Goal: Information Seeking & Learning: Learn about a topic

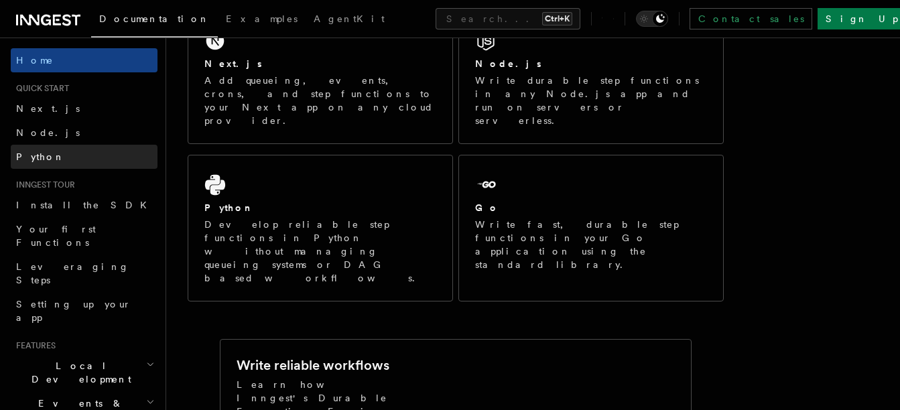
click at [44, 164] on link "Python" at bounding box center [84, 157] width 147 height 24
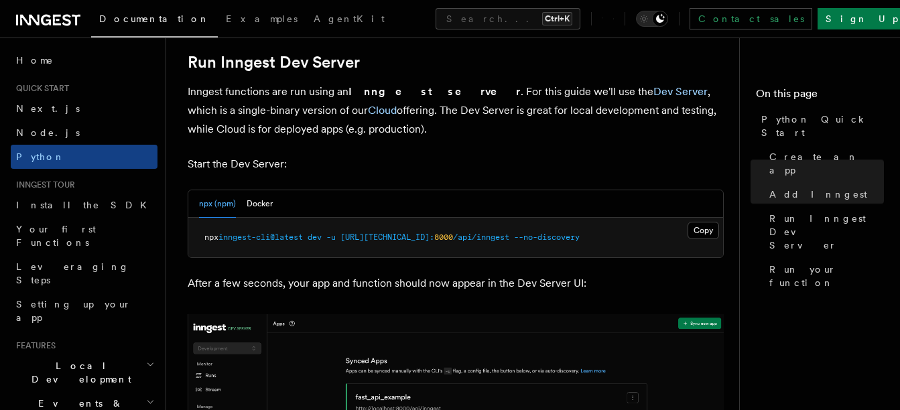
scroll to position [1653, 0]
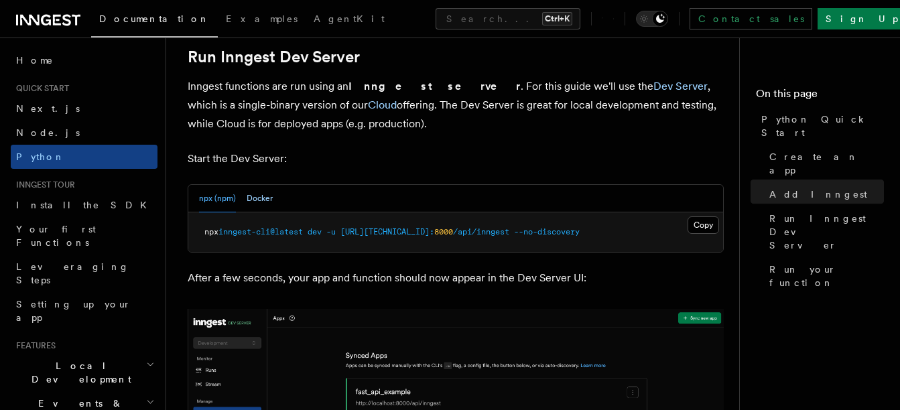
click at [261, 209] on button "Docker" at bounding box center [260, 198] width 26 height 27
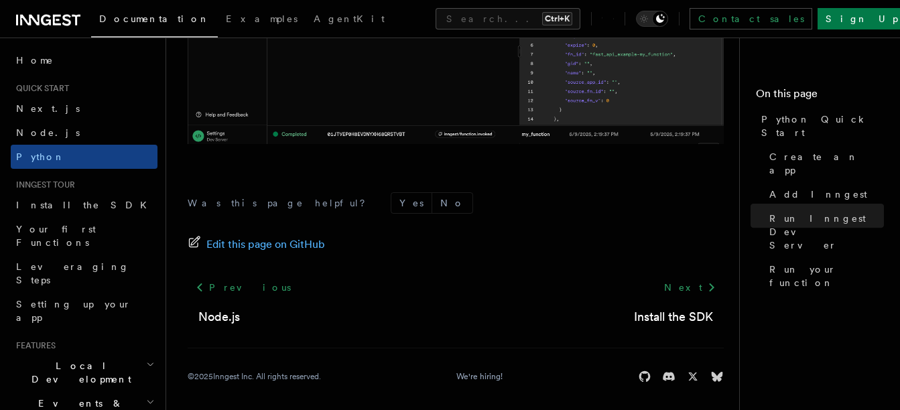
scroll to position [2991, 0]
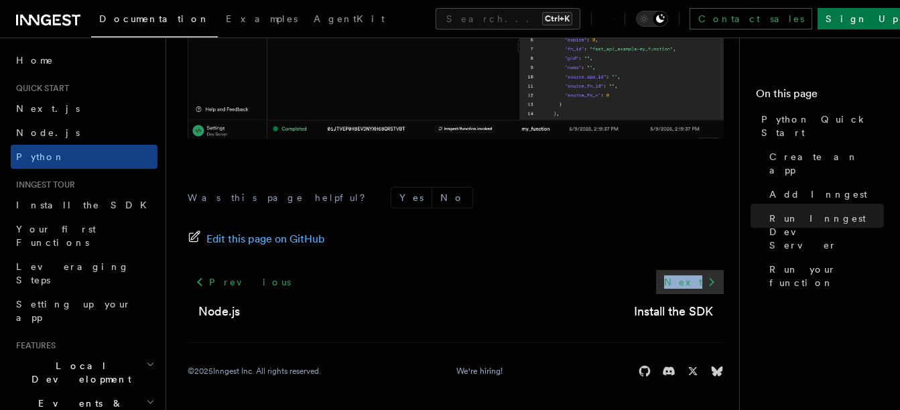
drag, startPoint x: 662, startPoint y: 284, endPoint x: 720, endPoint y: 284, distance: 57.6
click at [720, 284] on div "Next Install the SDK" at bounding box center [673, 295] width 100 height 51
drag, startPoint x: 734, startPoint y: 283, endPoint x: 669, endPoint y: 277, distance: 64.7
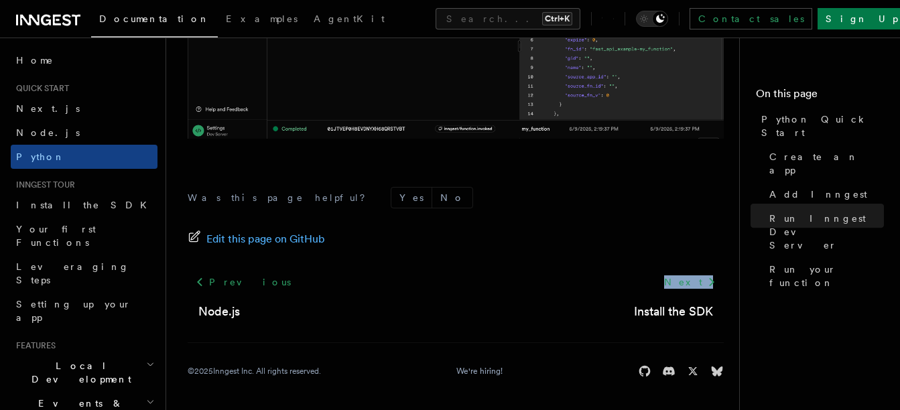
click at [669, 277] on div "Next Install the SDK" at bounding box center [673, 295] width 100 height 51
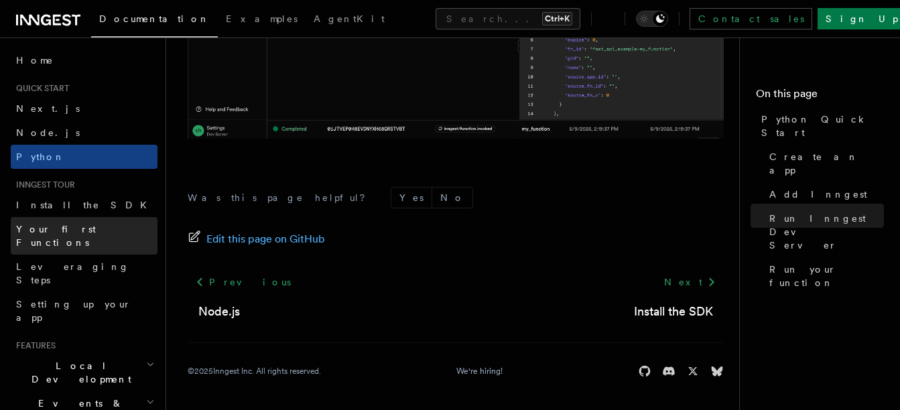
click at [98, 228] on link "Your first Functions" at bounding box center [84, 236] width 147 height 38
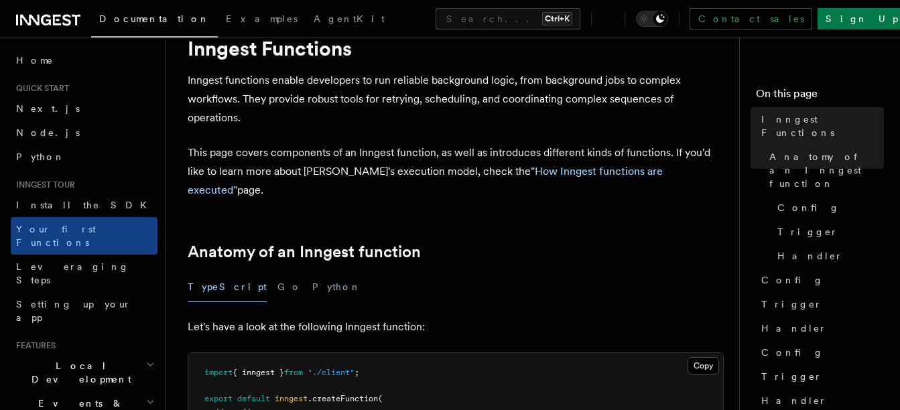
scroll to position [223, 0]
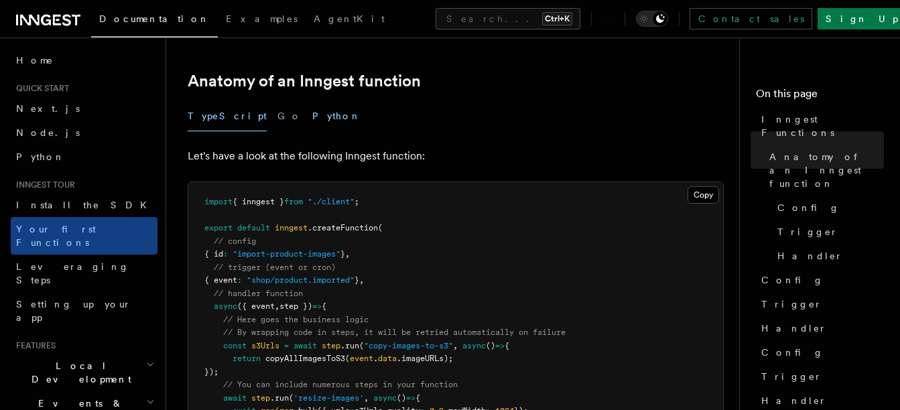
click at [312, 101] on button "Python" at bounding box center [336, 116] width 49 height 30
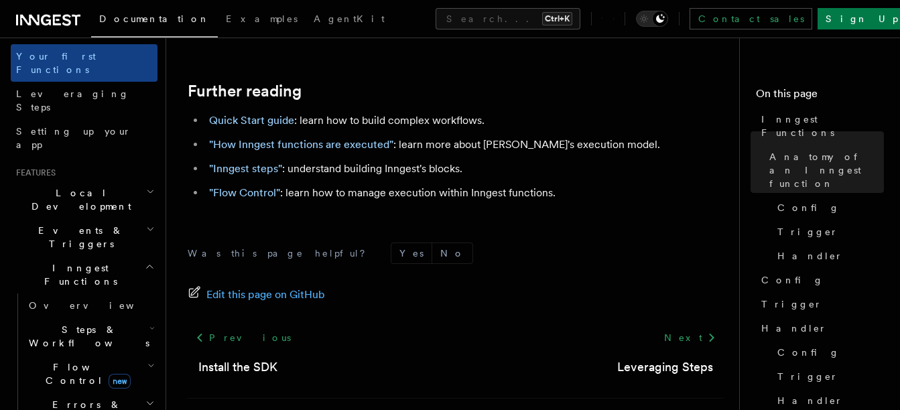
scroll to position [179, 0]
